Goal: Information Seeking & Learning: Find specific fact

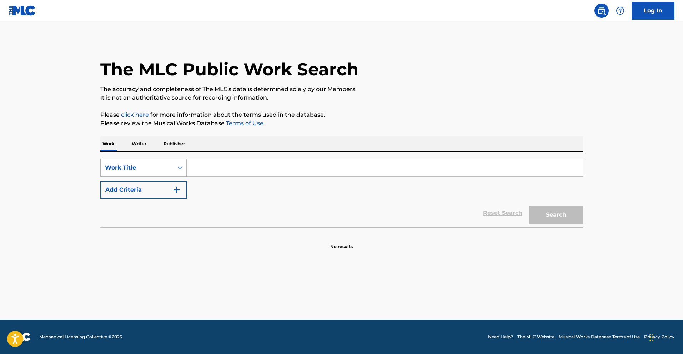
click at [174, 165] on div "Search Form" at bounding box center [179, 167] width 13 height 13
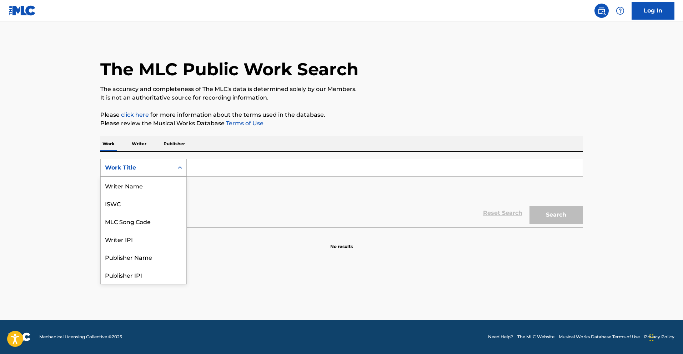
scroll to position [36, 0]
click at [293, 212] on div "Reset Search Search" at bounding box center [341, 213] width 483 height 29
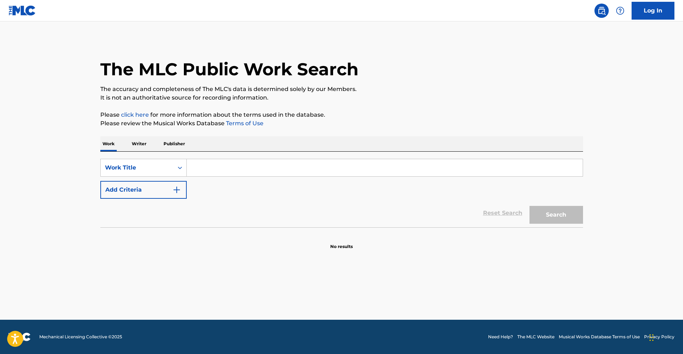
click at [210, 168] on input "Search Form" at bounding box center [385, 167] width 396 height 17
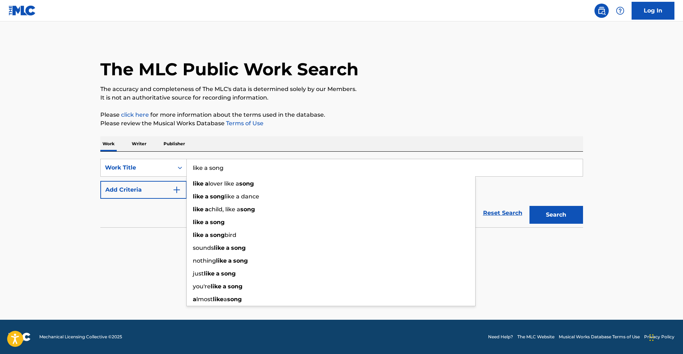
type input "like a song"
click at [270, 141] on div "Work Writer Publisher" at bounding box center [341, 143] width 483 height 15
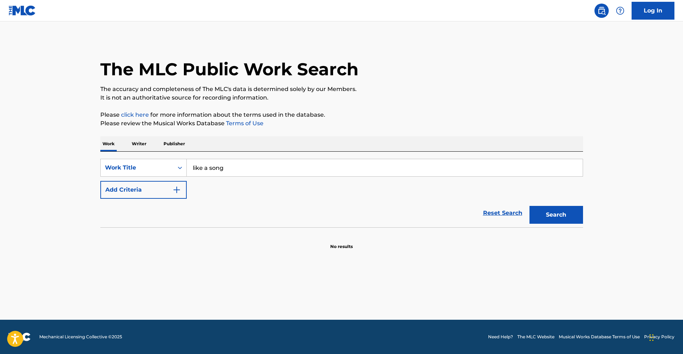
click at [169, 186] on button "Add Criteria" at bounding box center [143, 190] width 86 height 18
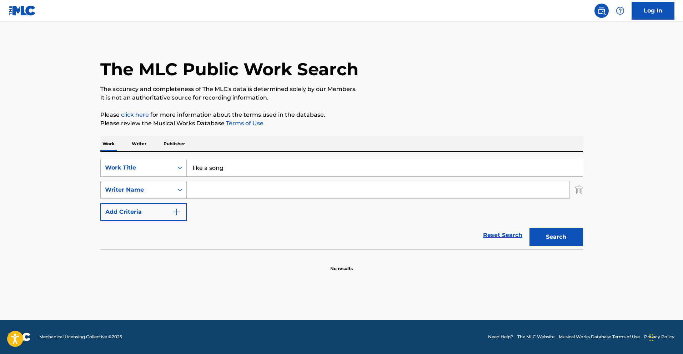
click at [198, 189] on input "Search Form" at bounding box center [378, 189] width 383 height 17
type input "burger"
click at [529, 228] on button "Search" at bounding box center [556, 237] width 54 height 18
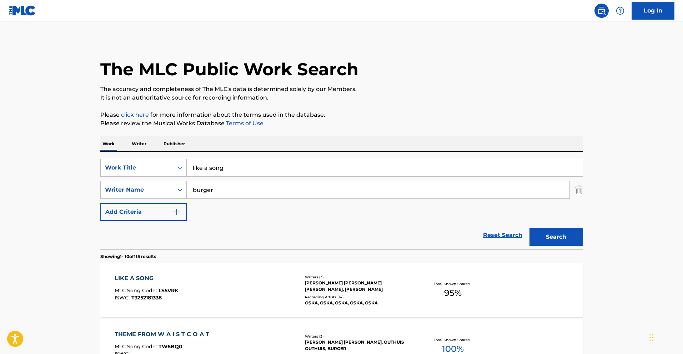
drag, startPoint x: 56, startPoint y: 254, endPoint x: 246, endPoint y: 278, distance: 190.6
click at [414, 298] on div "Total Known Shares: 95 %" at bounding box center [453, 290] width 80 height 22
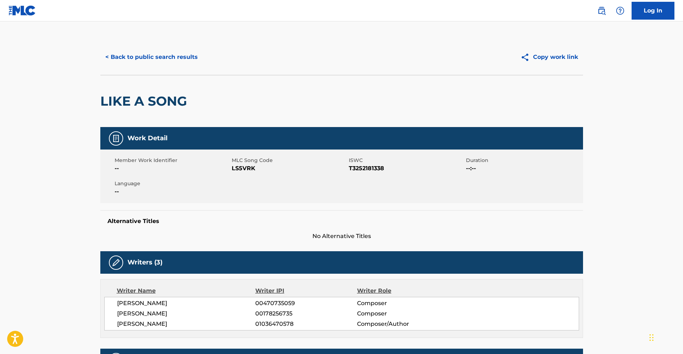
click at [142, 59] on button "< Back to public search results" at bounding box center [151, 57] width 102 height 18
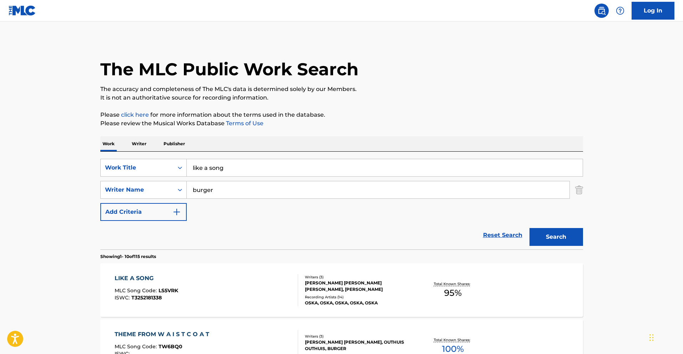
click at [257, 163] on input "like a song" at bounding box center [385, 167] width 396 height 17
click at [256, 165] on input "like a song" at bounding box center [385, 167] width 396 height 17
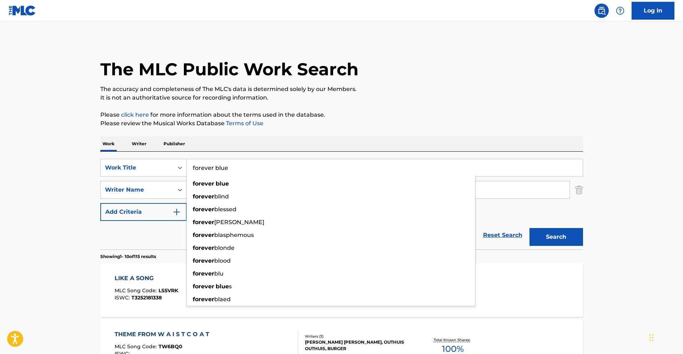
type input "forever blue"
click at [529, 228] on button "Search" at bounding box center [556, 237] width 54 height 18
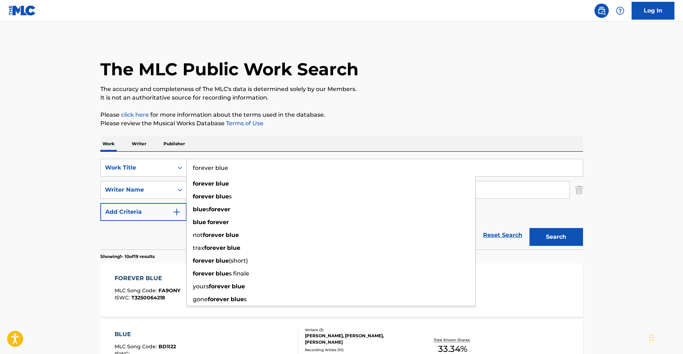
drag, startPoint x: 429, startPoint y: 92, endPoint x: 434, endPoint y: 98, distance: 8.1
click at [429, 93] on p "The accuracy and completeness of The MLC's data is determined solely by our Mem…" at bounding box center [341, 89] width 483 height 9
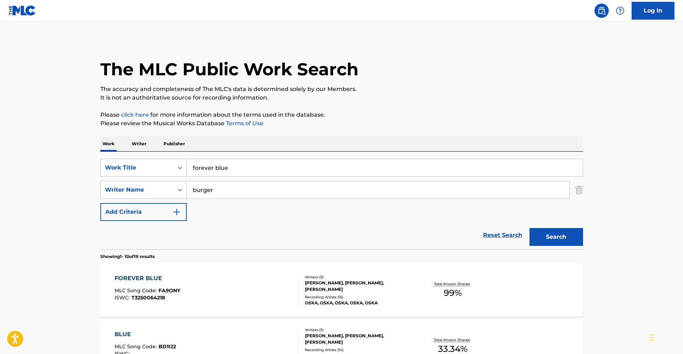
scroll to position [9, 0]
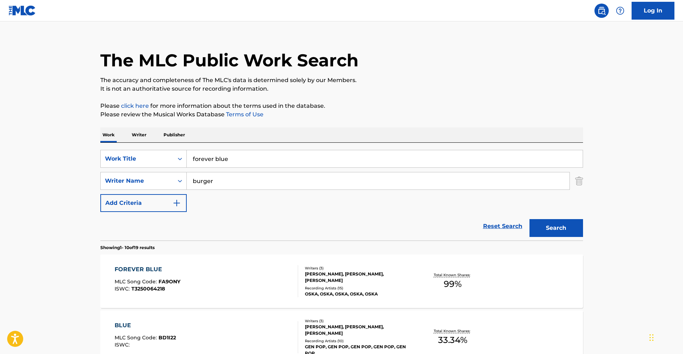
click at [521, 266] on div "FOREVER BLUE MLC Song Code : FA9ONY ISWC : T3250064218 Writers ( 3 ) [PERSON_NA…" at bounding box center [341, 281] width 483 height 54
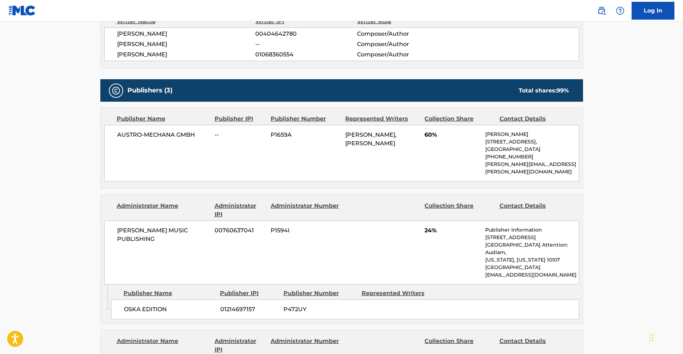
scroll to position [265, 0]
